Goal: Communication & Community: Answer question/provide support

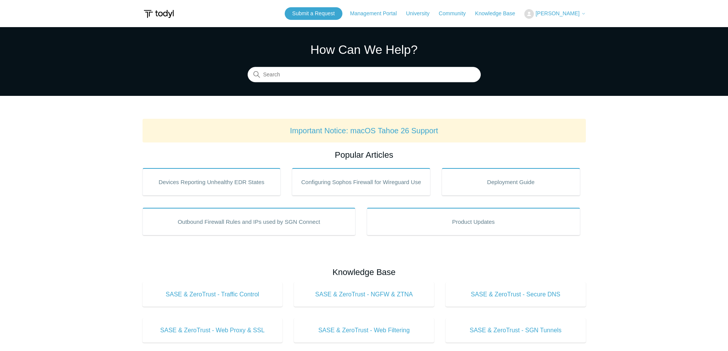
click at [570, 13] on span "[PERSON_NAME]" at bounding box center [557, 13] width 44 height 6
click at [571, 30] on link "My Support Requests" at bounding box center [561, 29] width 74 height 13
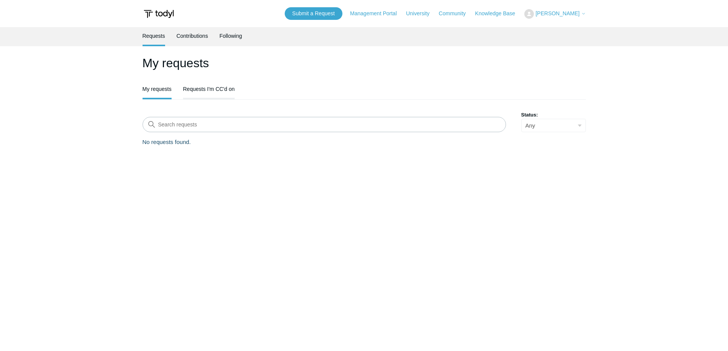
click at [216, 84] on link "Requests I'm CC'd on" at bounding box center [209, 88] width 52 height 16
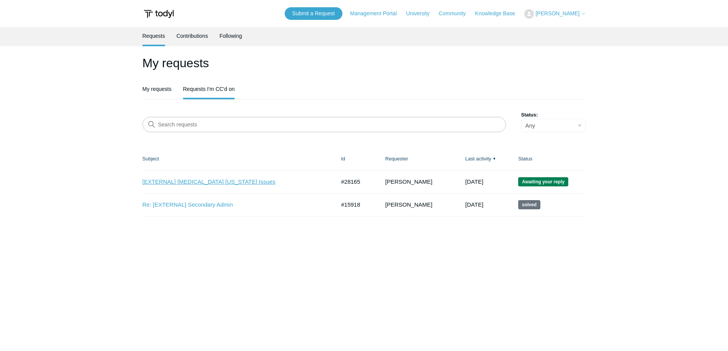
click at [209, 183] on link "[EXTERNAL] T3 Alaska Issues" at bounding box center [232, 182] width 181 height 9
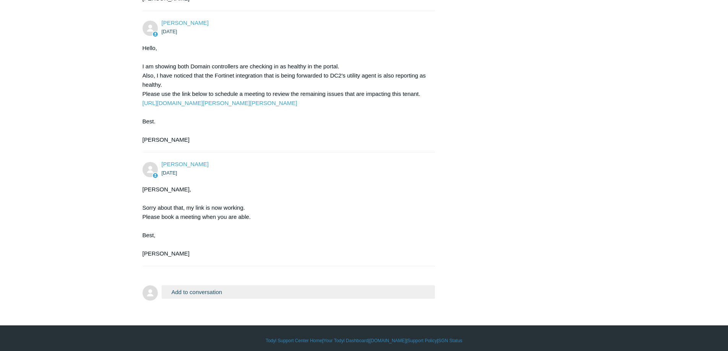
scroll to position [1658, 0]
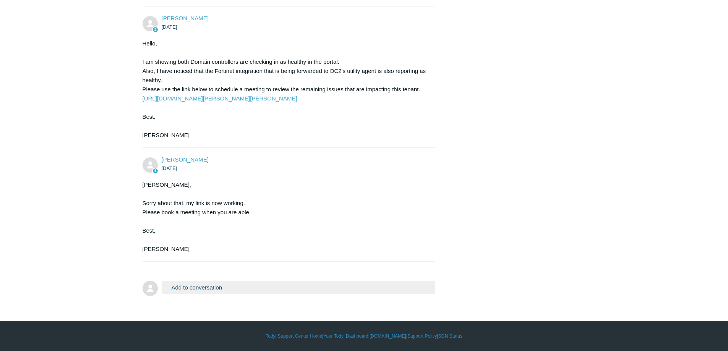
click at [249, 288] on button "Add to conversation" at bounding box center [298, 287] width 273 height 13
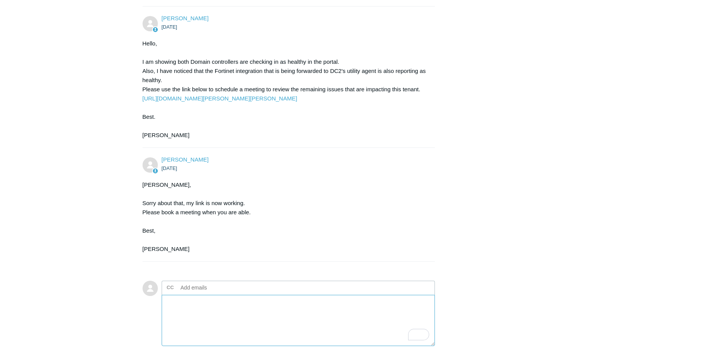
click at [223, 310] on textarea "To enrich screen reader interactions, please activate Accessibility in Grammarl…" at bounding box center [298, 321] width 273 height 52
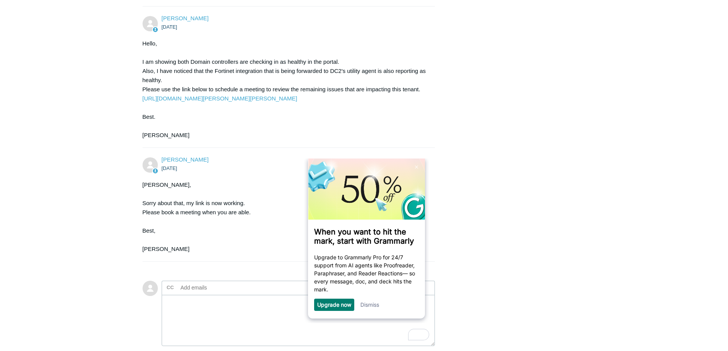
click at [369, 308] on link "Dismiss" at bounding box center [369, 304] width 19 height 6
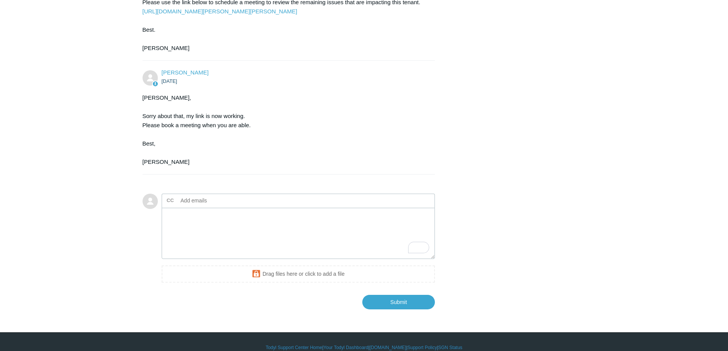
scroll to position [1757, 0]
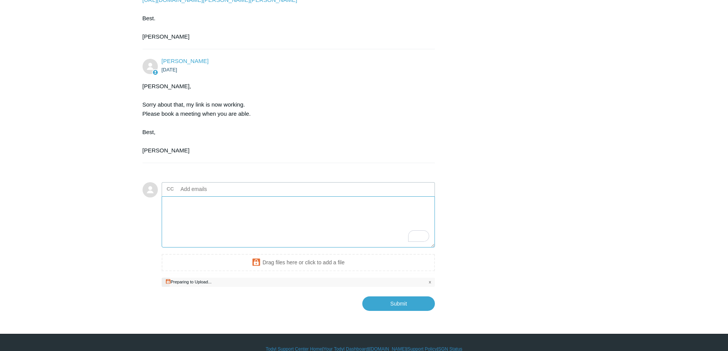
click at [195, 209] on textarea "To enrich screen reader interactions, please activate Accessibility in Grammarl…" at bounding box center [298, 222] width 273 height 52
type textarea "Here are the SGN logs"
click at [224, 143] on div "Matt, Sorry about that, my link is now working. Please book a meeting when you …" at bounding box center [284, 118] width 285 height 73
click at [286, 301] on div "Submit" at bounding box center [298, 301] width 273 height 20
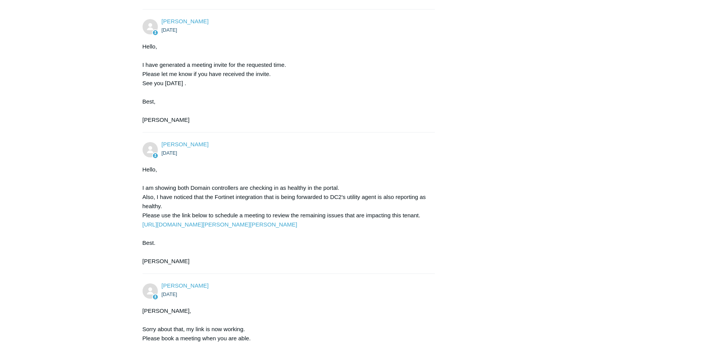
scroll to position [1658, 0]
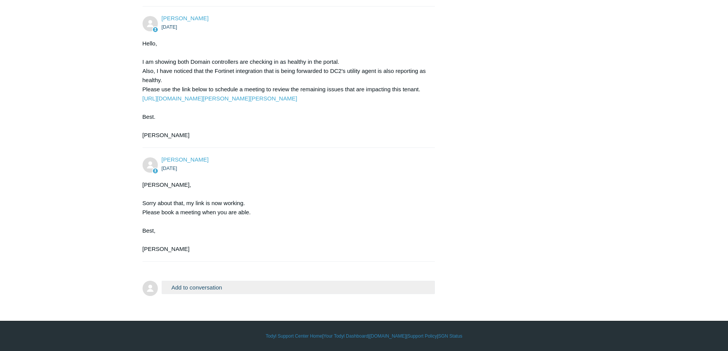
click at [265, 286] on button "Add to conversation" at bounding box center [298, 287] width 273 height 13
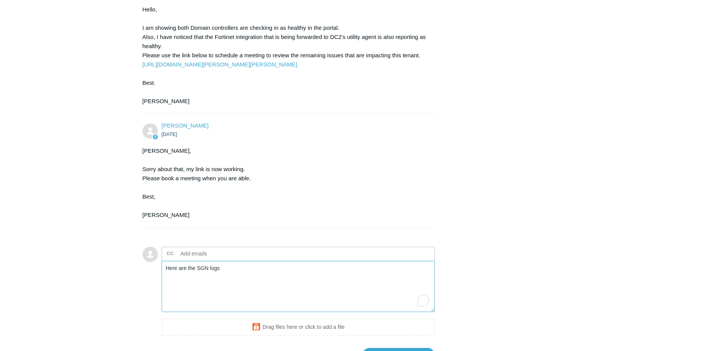
scroll to position [1757, 0]
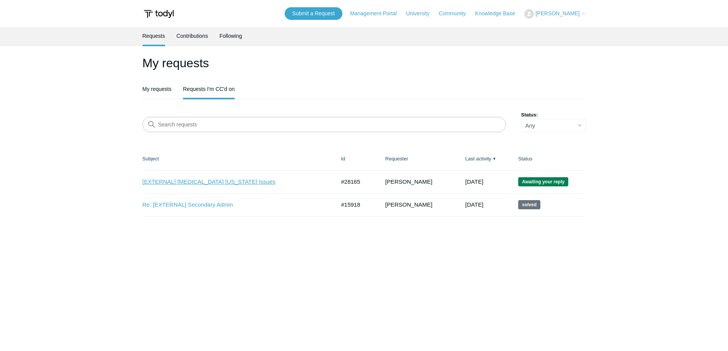
click at [204, 186] on link "[EXTERNAL] [MEDICAL_DATA] [US_STATE] Issues" at bounding box center [232, 182] width 181 height 9
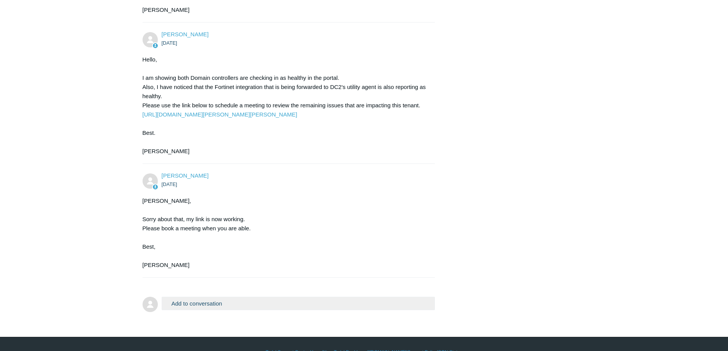
scroll to position [1658, 0]
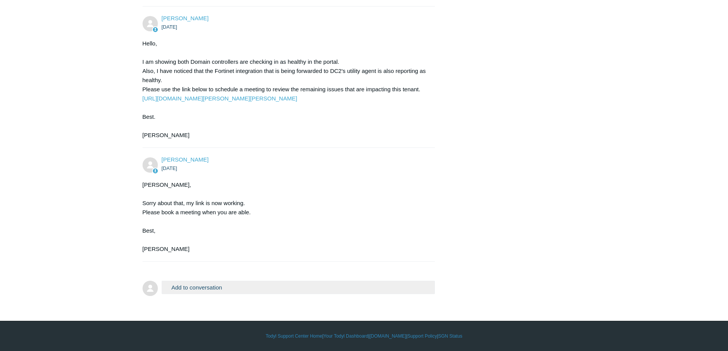
click at [186, 288] on button "Add to conversation" at bounding box center [298, 287] width 273 height 13
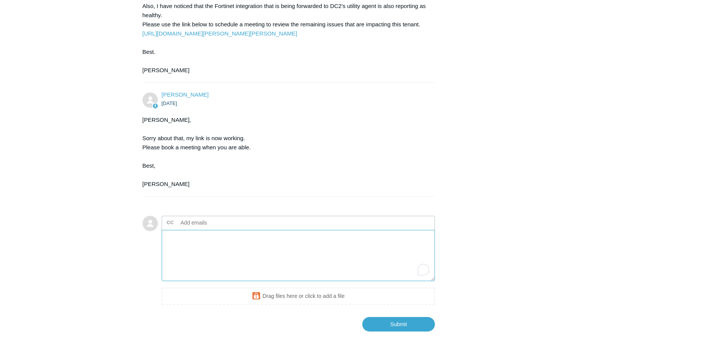
scroll to position [1757, 0]
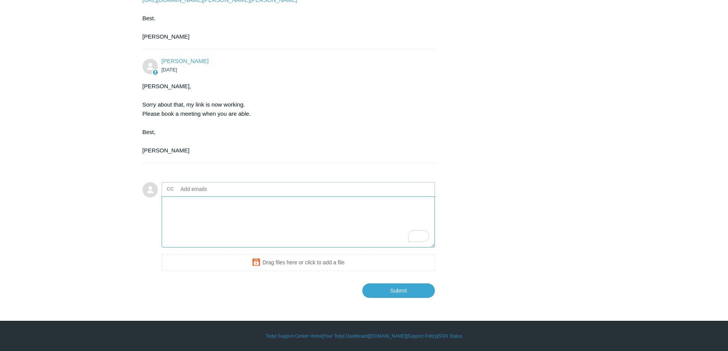
click at [227, 217] on textarea "To enrich screen reader interactions, please activate Accessibility in Grammarl…" at bounding box center [298, 222] width 273 height 52
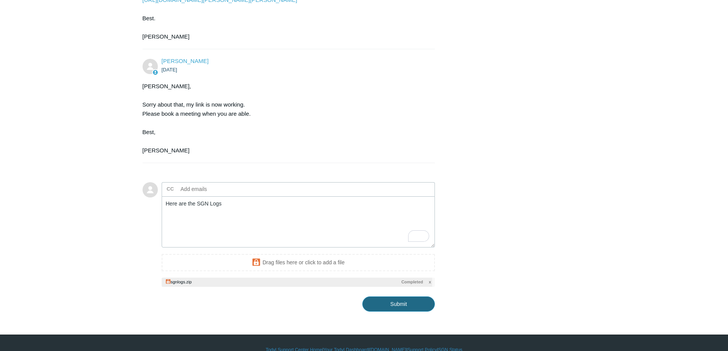
click at [389, 304] on input "Submit" at bounding box center [398, 303] width 73 height 15
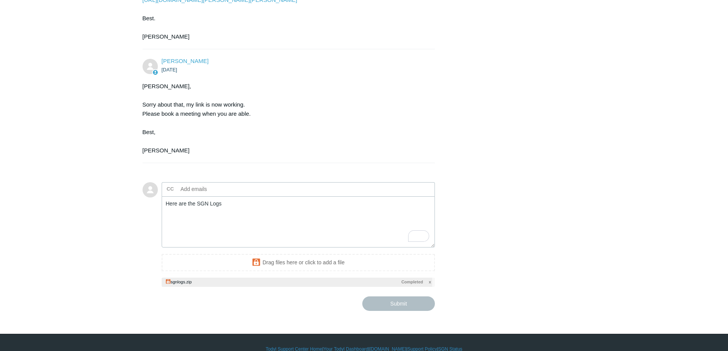
type textarea "Here are the SGN Logs This ticket includes a secure attachment. Use this link t…"
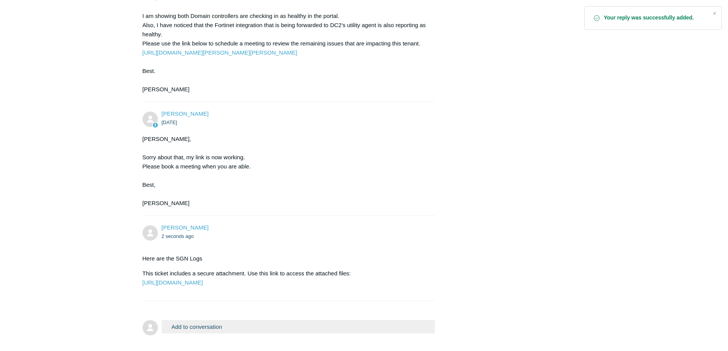
scroll to position [1762, 0]
